Goal: Information Seeking & Learning: Learn about a topic

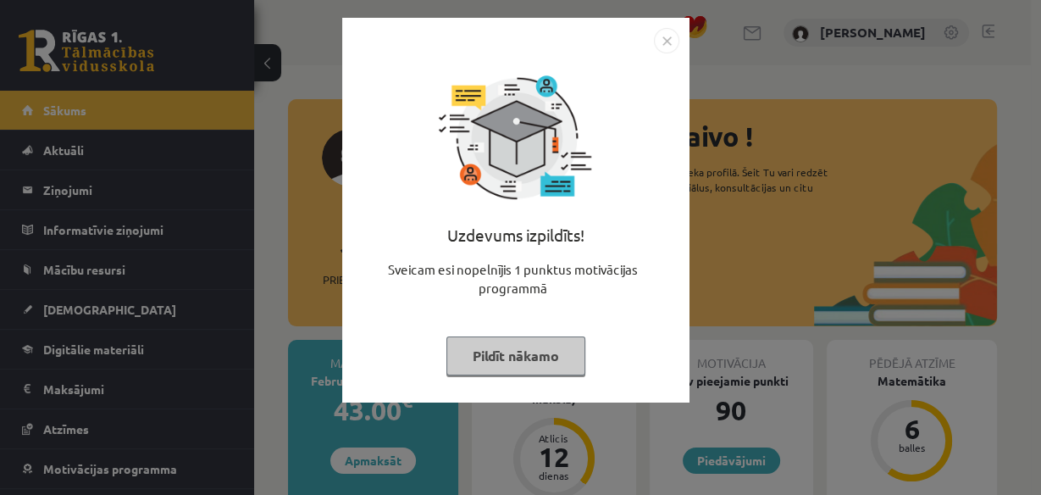
click at [666, 35] on img "Close" at bounding box center [666, 40] width 25 height 25
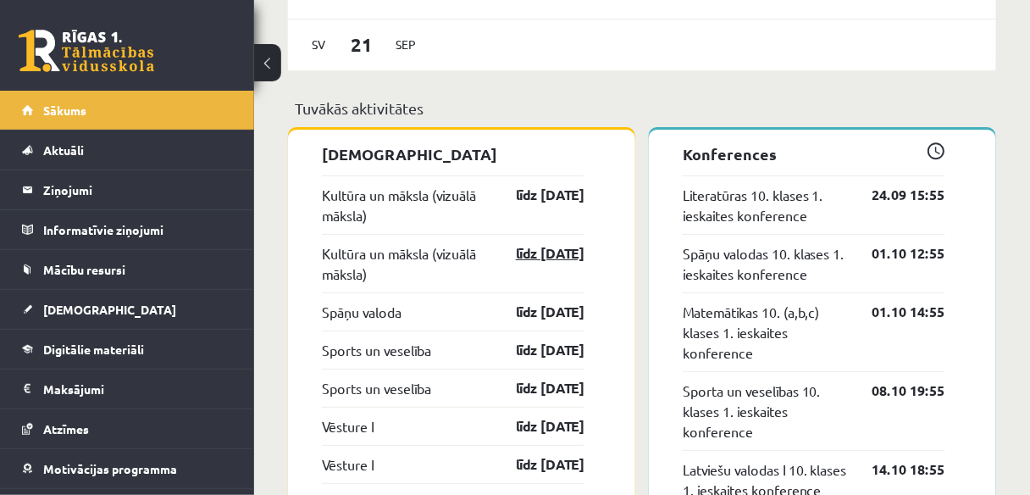
scroll to position [1490, 0]
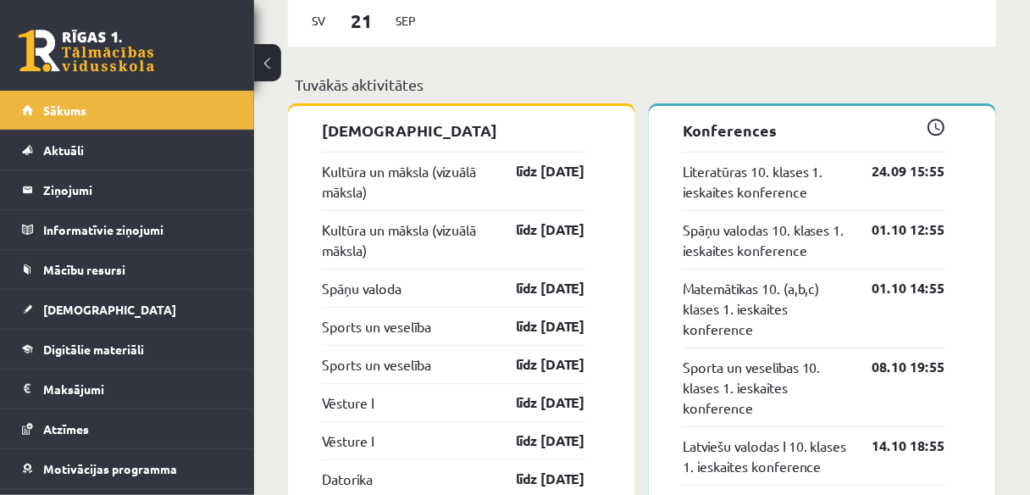
drag, startPoint x: 569, startPoint y: 294, endPoint x: 745, endPoint y: -59, distance: 394.6
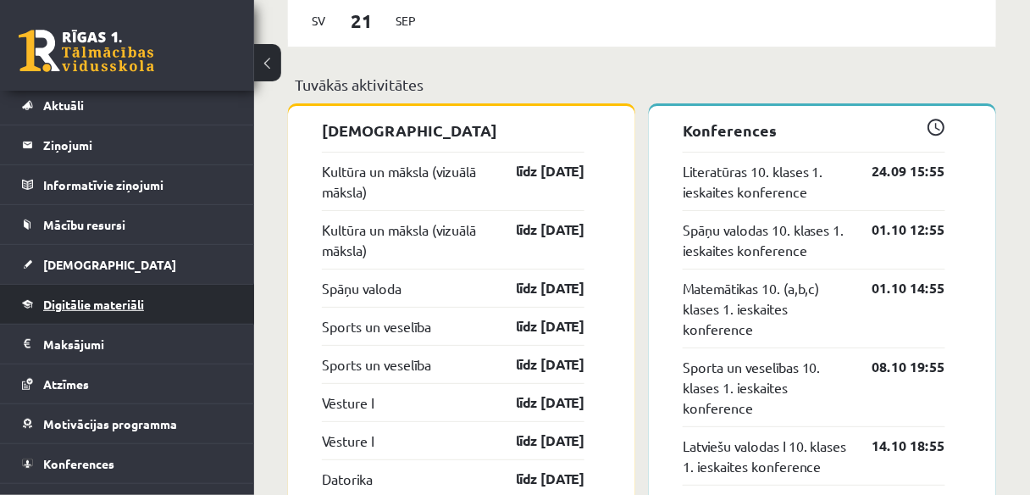
scroll to position [69, 0]
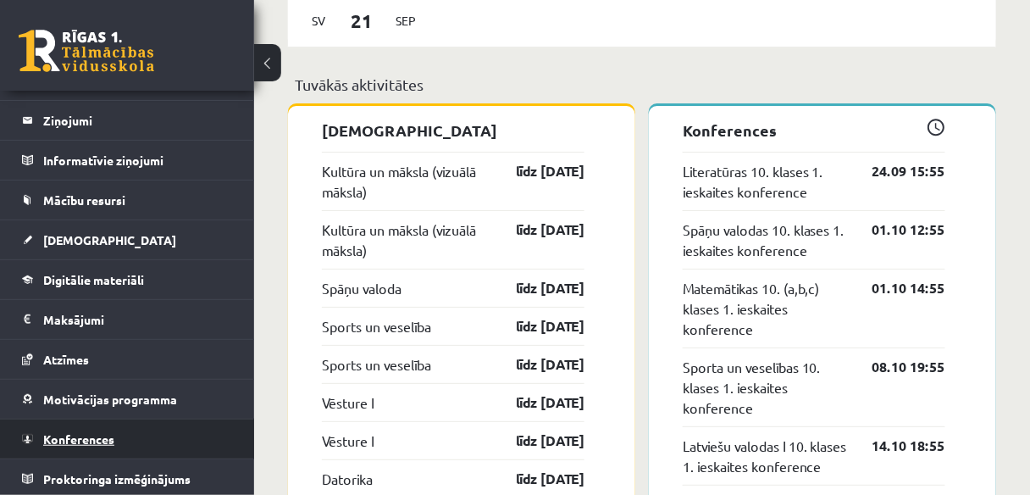
click at [129, 428] on link "Konferences" at bounding box center [127, 438] width 211 height 39
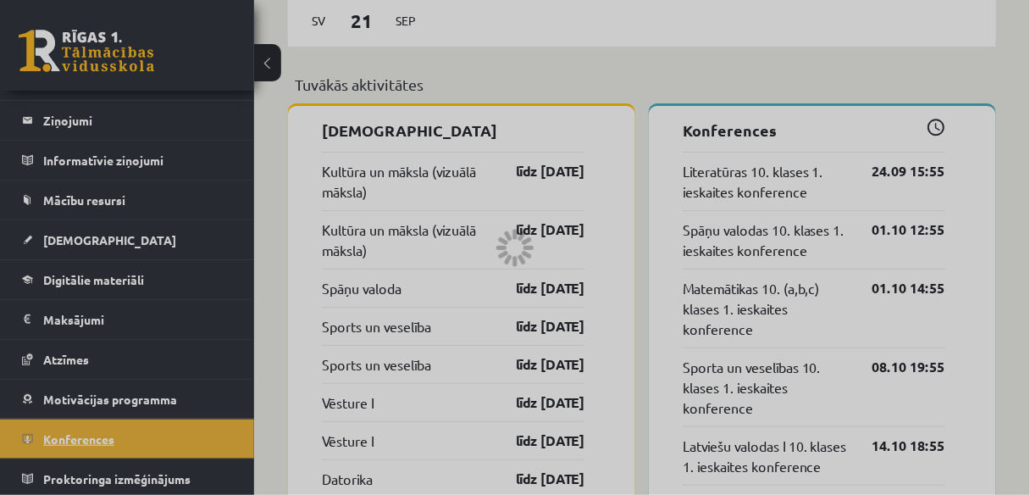
scroll to position [312, 0]
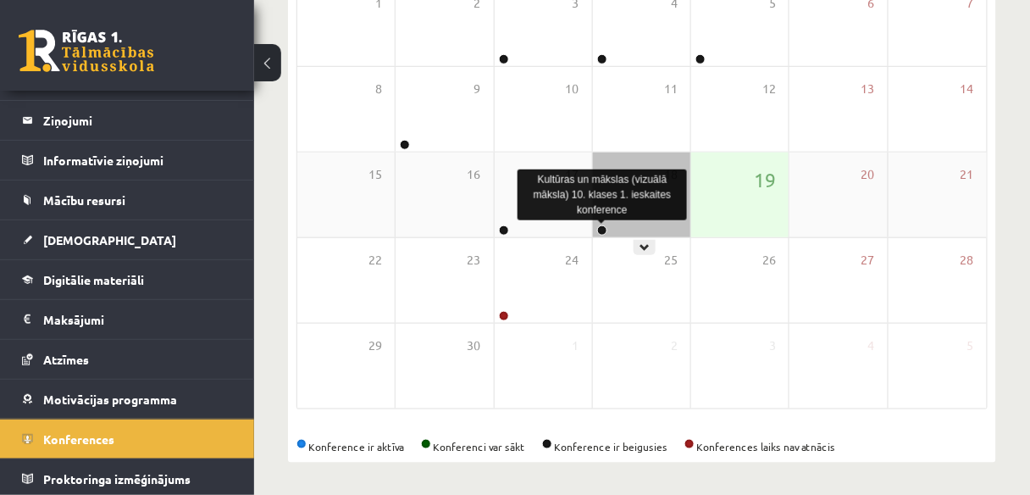
click at [600, 229] on link at bounding box center [602, 230] width 10 height 10
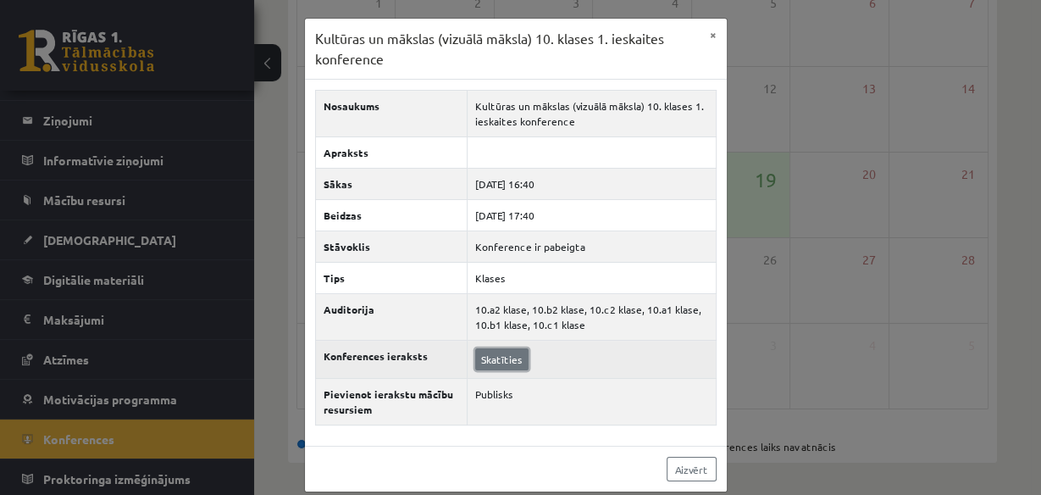
click at [512, 362] on link "Skatīties" at bounding box center [501, 359] width 53 height 22
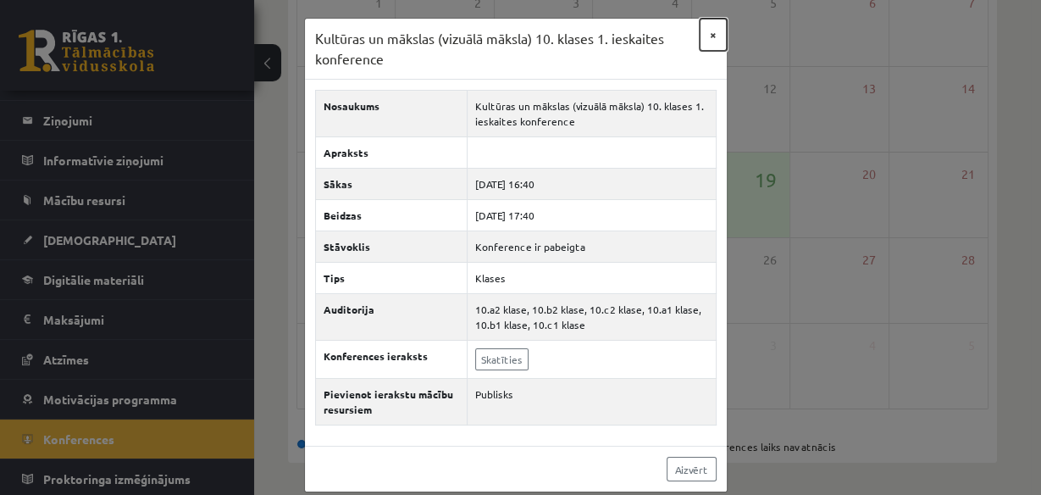
click at [711, 38] on button "×" at bounding box center [713, 35] width 27 height 32
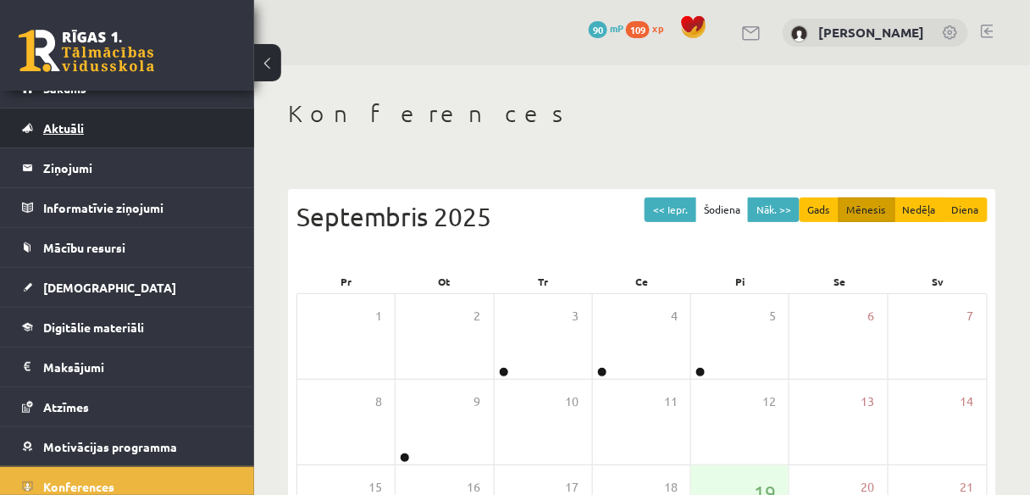
scroll to position [0, 0]
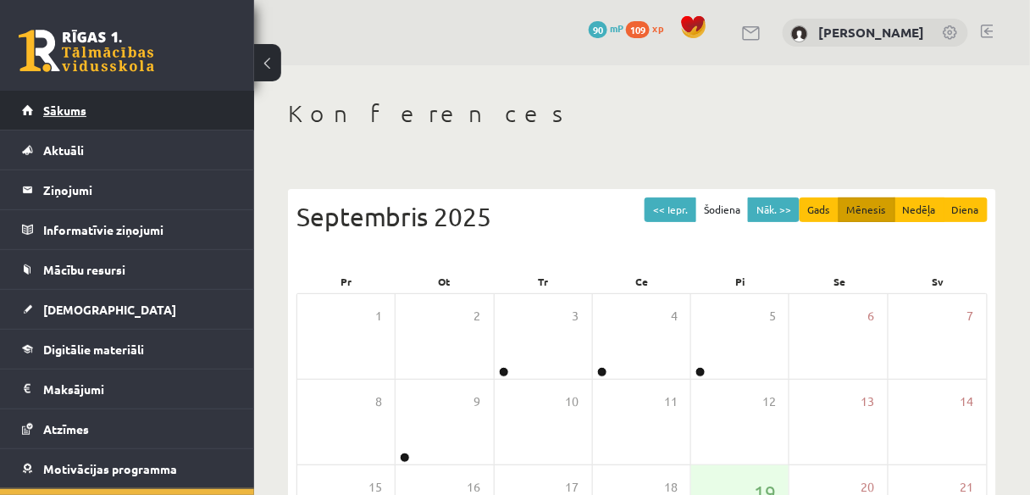
click at [78, 107] on span "Sākums" at bounding box center [64, 109] width 43 height 15
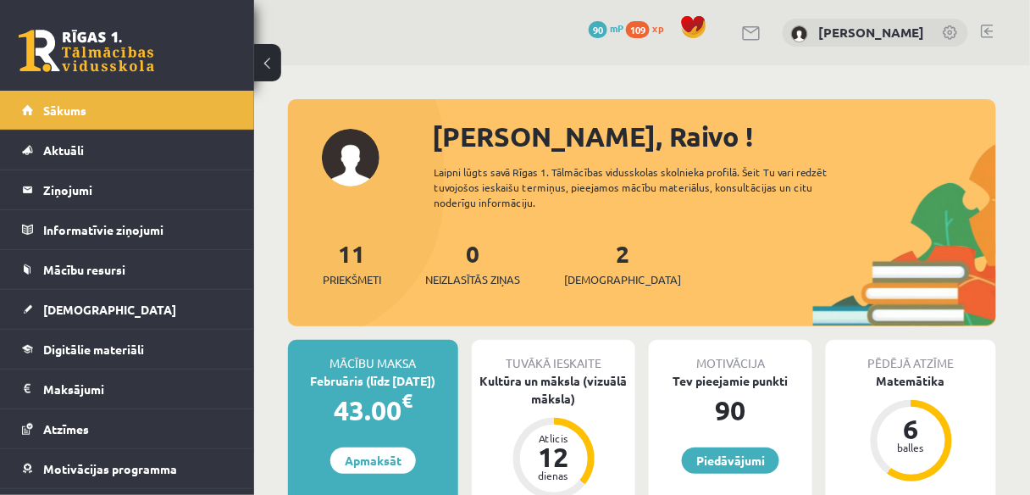
click at [623, 25] on span "mP" at bounding box center [617, 28] width 14 height 14
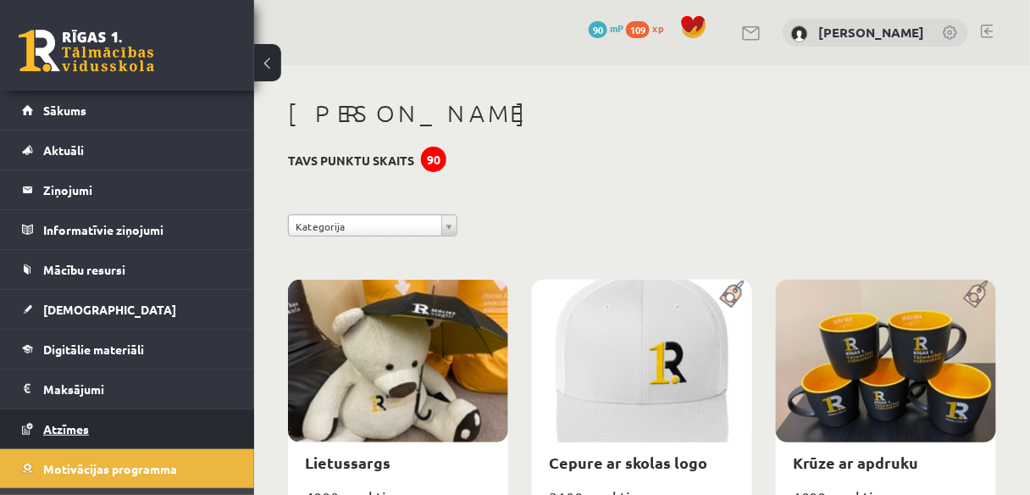
click at [93, 414] on link "Atzīmes" at bounding box center [127, 428] width 211 height 39
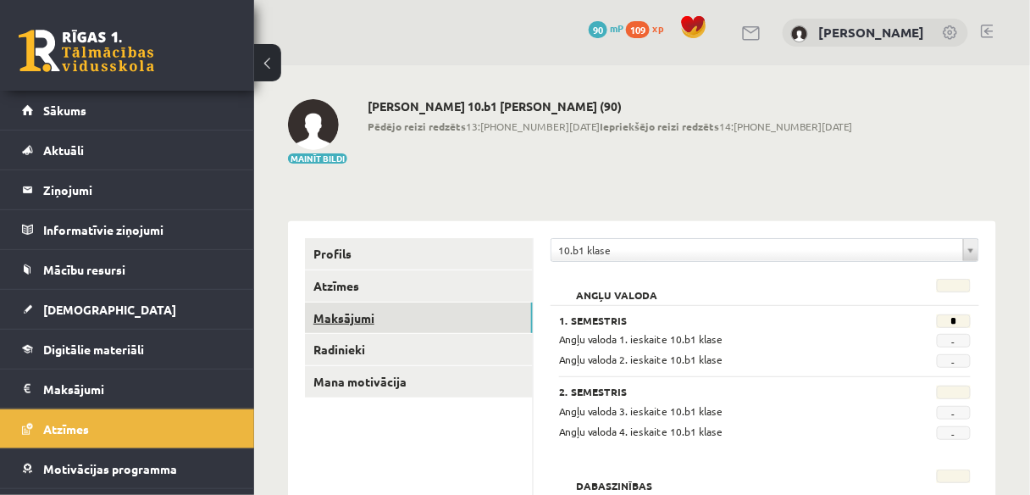
click at [368, 324] on link "Maksājumi" at bounding box center [419, 317] width 228 height 31
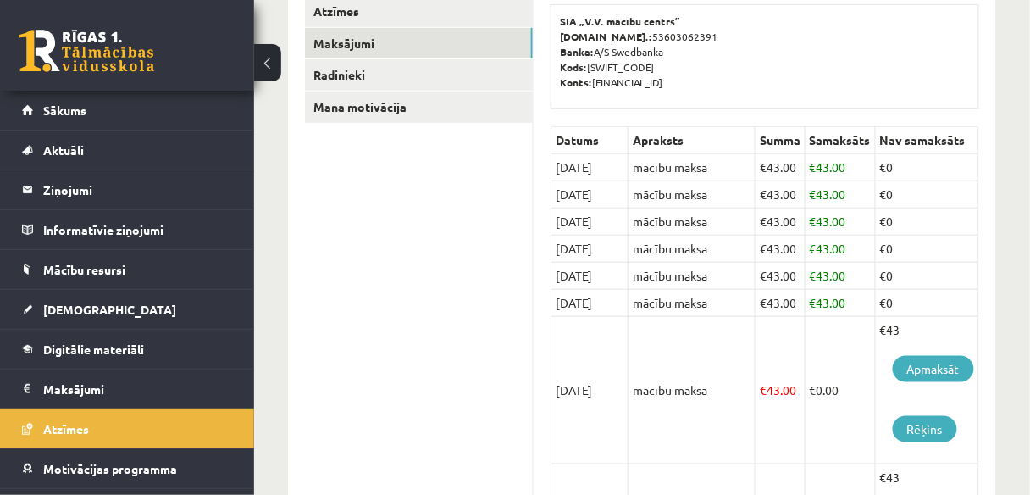
scroll to position [3, 0]
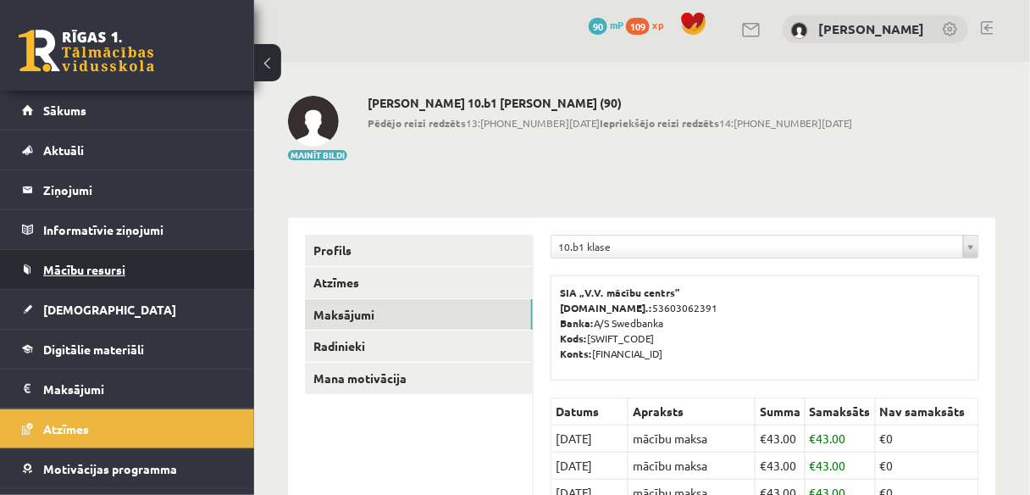
click at [132, 265] on link "Mācību resursi" at bounding box center [127, 269] width 211 height 39
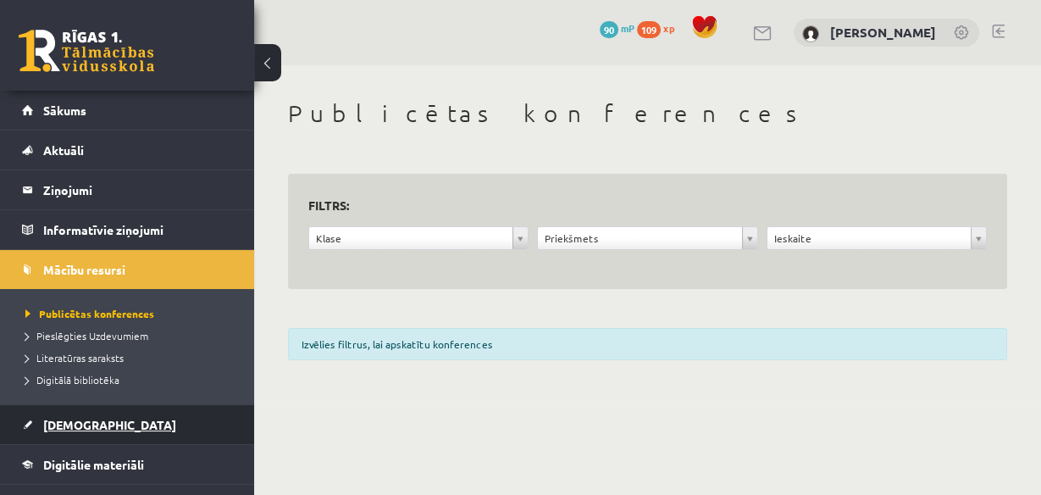
click at [80, 412] on link "[DEMOGRAPHIC_DATA]" at bounding box center [127, 424] width 211 height 39
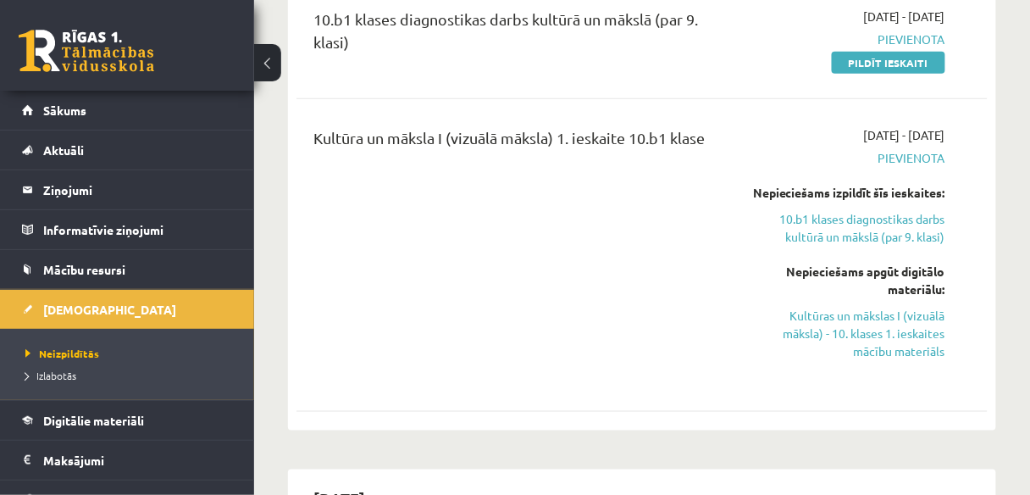
scroll to position [271, 0]
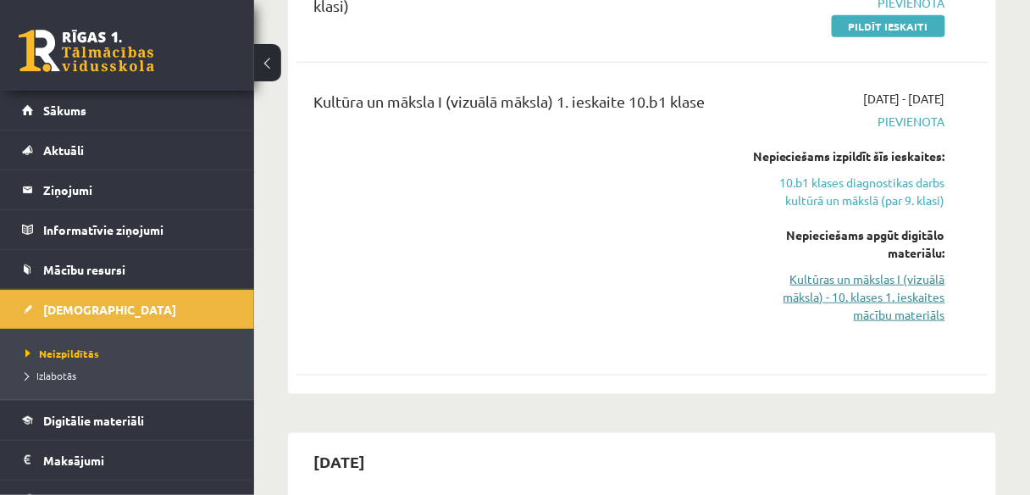
click at [847, 303] on link "Kultūras un mākslas I (vizuālā māksla) - 10. klases 1. ieskaites mācību materiā…" at bounding box center [848, 296] width 194 height 53
